Goal: Find specific page/section: Find specific page/section

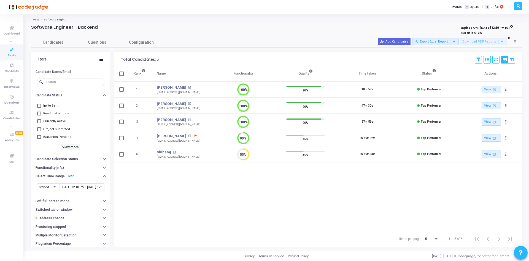
click at [17, 52] on icon at bounding box center [12, 49] width 12 height 7
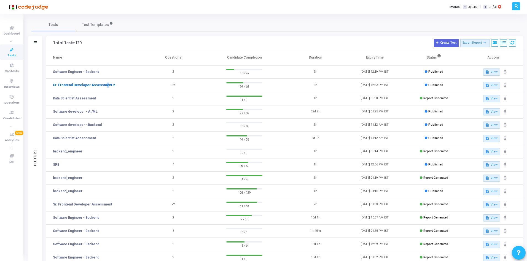
click at [101, 83] on link "Sr. Frontend Developer Assessment 2" at bounding box center [84, 84] width 62 height 5
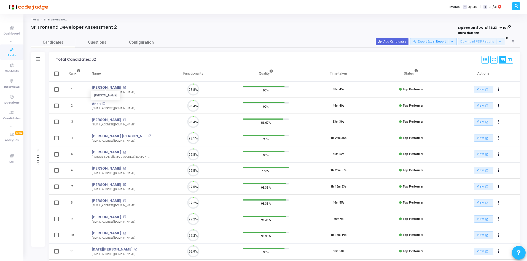
scroll to position [12, 14]
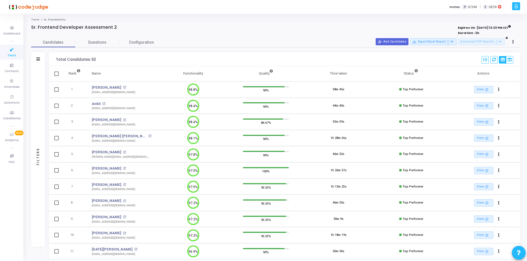
click at [41, 60] on div "Filters" at bounding box center [38, 59] width 14 height 14
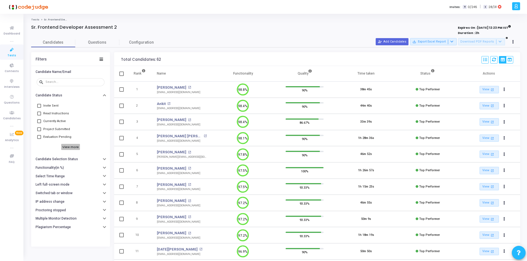
click at [68, 147] on h6 "View more" at bounding box center [70, 147] width 19 height 6
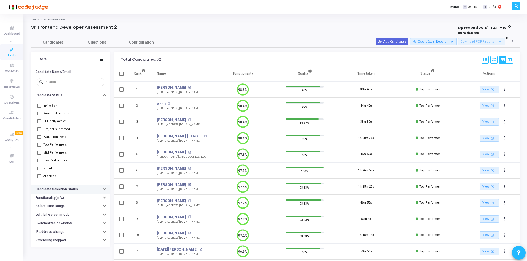
click at [62, 191] on button "Candidate Selection Status" at bounding box center [70, 189] width 79 height 9
click at [61, 192] on button "Candidate Selection Status" at bounding box center [70, 189] width 79 height 9
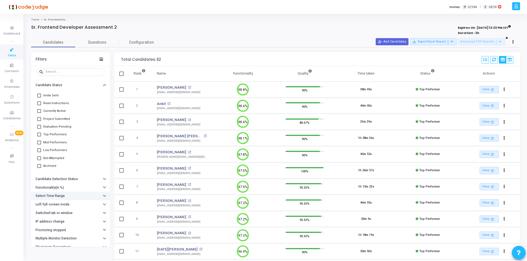
click at [51, 198] on button "Select Time Range" at bounding box center [70, 195] width 79 height 9
click at [50, 207] on span "Started At" at bounding box center [46, 207] width 14 height 4
click at [73, 208] on div at bounding box center [263, 130] width 527 height 261
click at [71, 208] on input "text" at bounding box center [81, 206] width 41 height 3
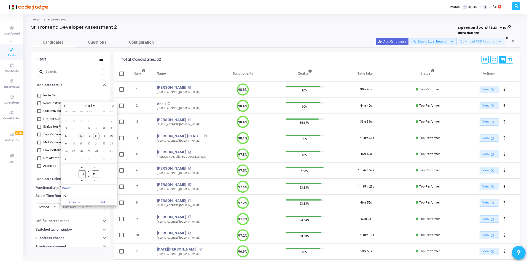
click at [86, 134] on span "13" at bounding box center [88, 135] width 7 height 7
click at [81, 137] on span "12" at bounding box center [81, 135] width 7 height 7
click at [96, 137] on span "14" at bounding box center [96, 135] width 7 height 7
click at [100, 202] on span "Set" at bounding box center [103, 202] width 28 height 6
type input "[DATE] 1:50 PM - [DATE] 1:50 PM"
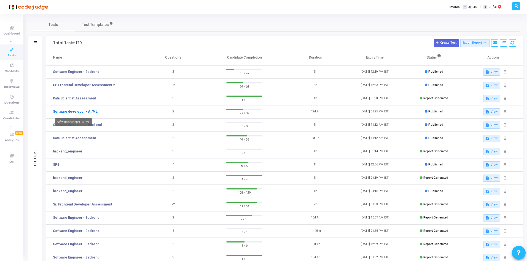
click at [89, 113] on link "Software developer - AI/ML" at bounding box center [75, 111] width 45 height 5
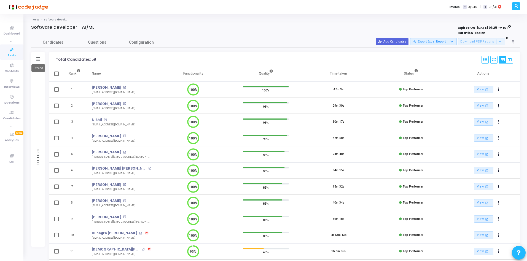
click at [37, 57] on div at bounding box center [38, 59] width 4 height 5
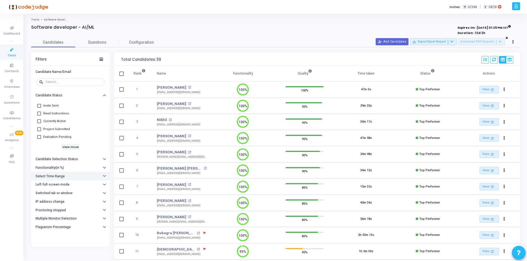
click at [66, 175] on button "Select Time Range" at bounding box center [70, 175] width 79 height 9
click at [65, 187] on input "text" at bounding box center [81, 186] width 41 height 3
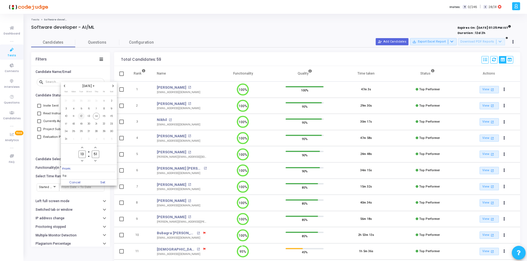
click at [79, 116] on span "12" at bounding box center [81, 115] width 7 height 7
click at [97, 115] on span "14" at bounding box center [96, 115] width 7 height 7
click at [106, 183] on span "Set" at bounding box center [103, 182] width 28 height 6
type input "[DATE] 1:51 PM - [DATE] 1:51 PM"
